Goal: Navigation & Orientation: Find specific page/section

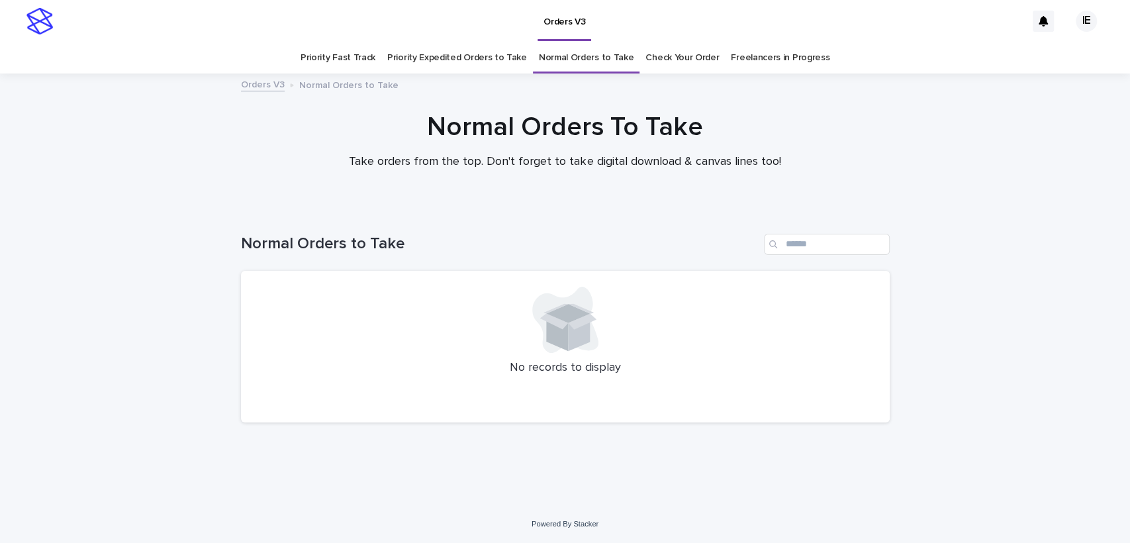
click at [512, 70] on link "Priority Expedited Orders to Take" at bounding box center [457, 57] width 140 height 31
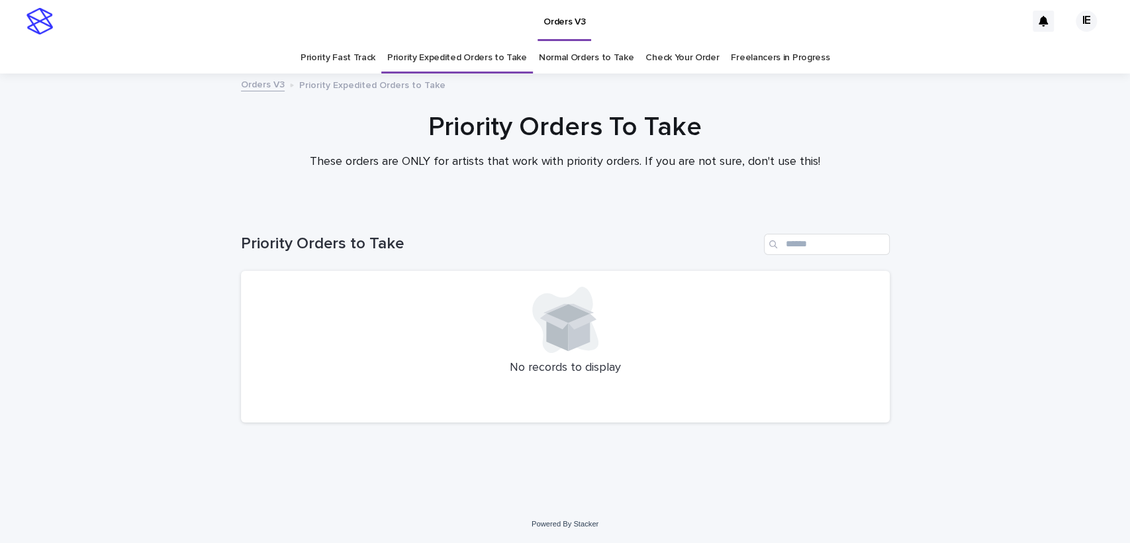
click at [606, 56] on link "Normal Orders to Take" at bounding box center [586, 57] width 95 height 31
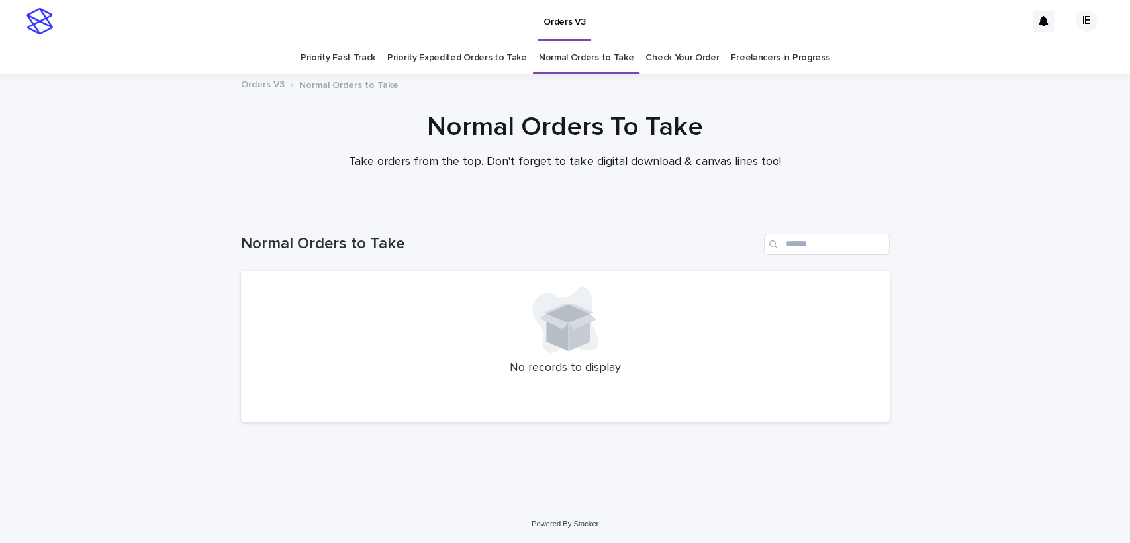
click at [444, 45] on link "Priority Expedited Orders to Take" at bounding box center [457, 57] width 140 height 31
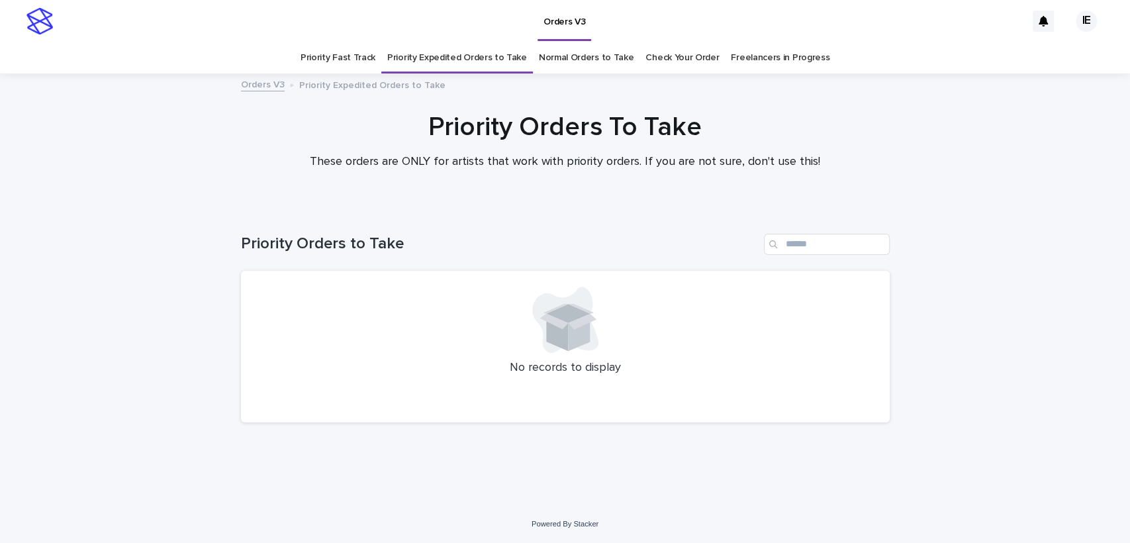
click at [563, 44] on link "Normal Orders to Take" at bounding box center [586, 57] width 95 height 31
